Goal: Find specific page/section: Find specific page/section

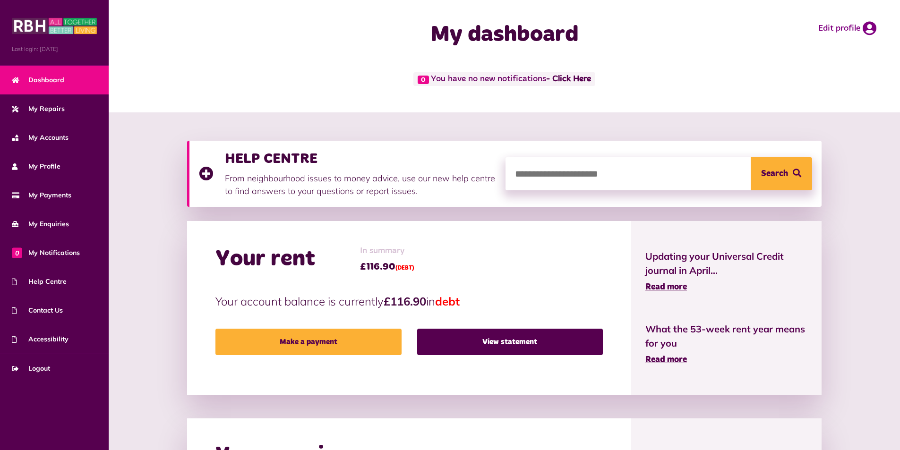
scroll to position [44, 0]
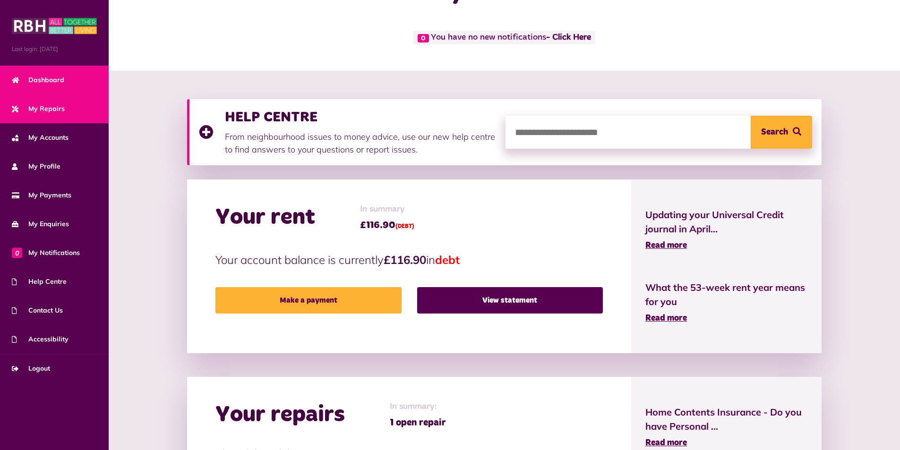
click at [54, 114] on span "My Repairs" at bounding box center [38, 109] width 53 height 10
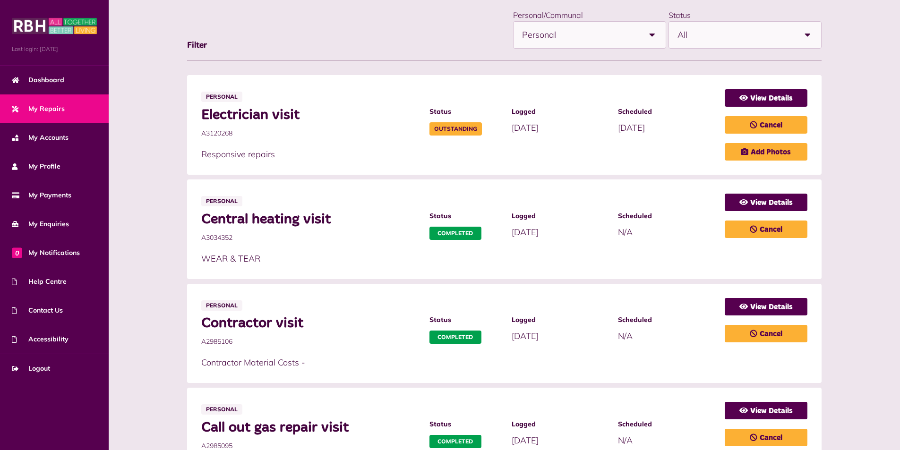
scroll to position [125, 0]
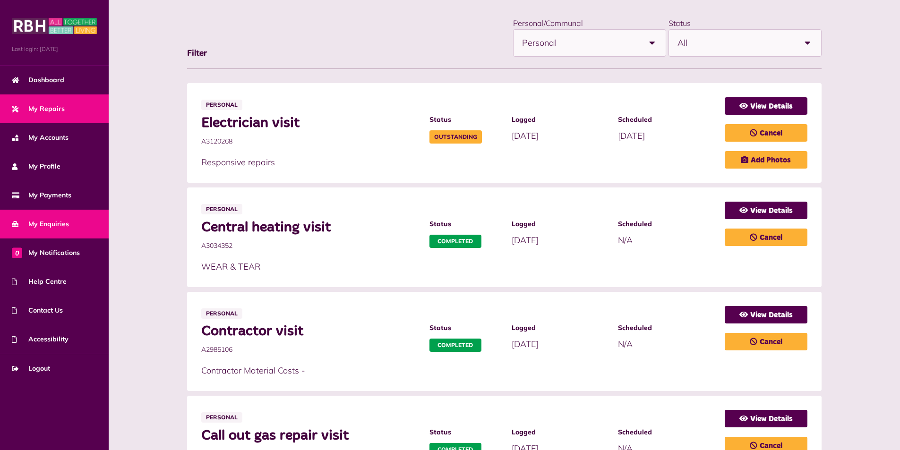
click at [80, 222] on link "My Enquiries" at bounding box center [54, 224] width 109 height 29
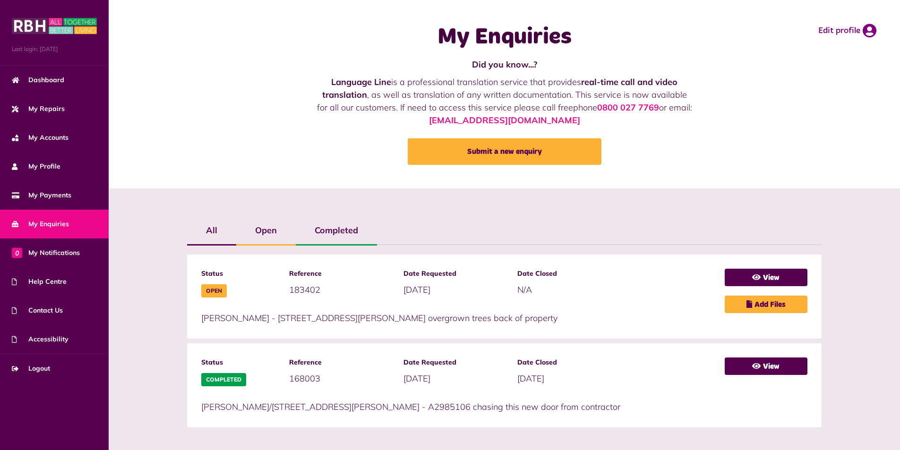
scroll to position [6, 0]
